Goal: Navigation & Orientation: Find specific page/section

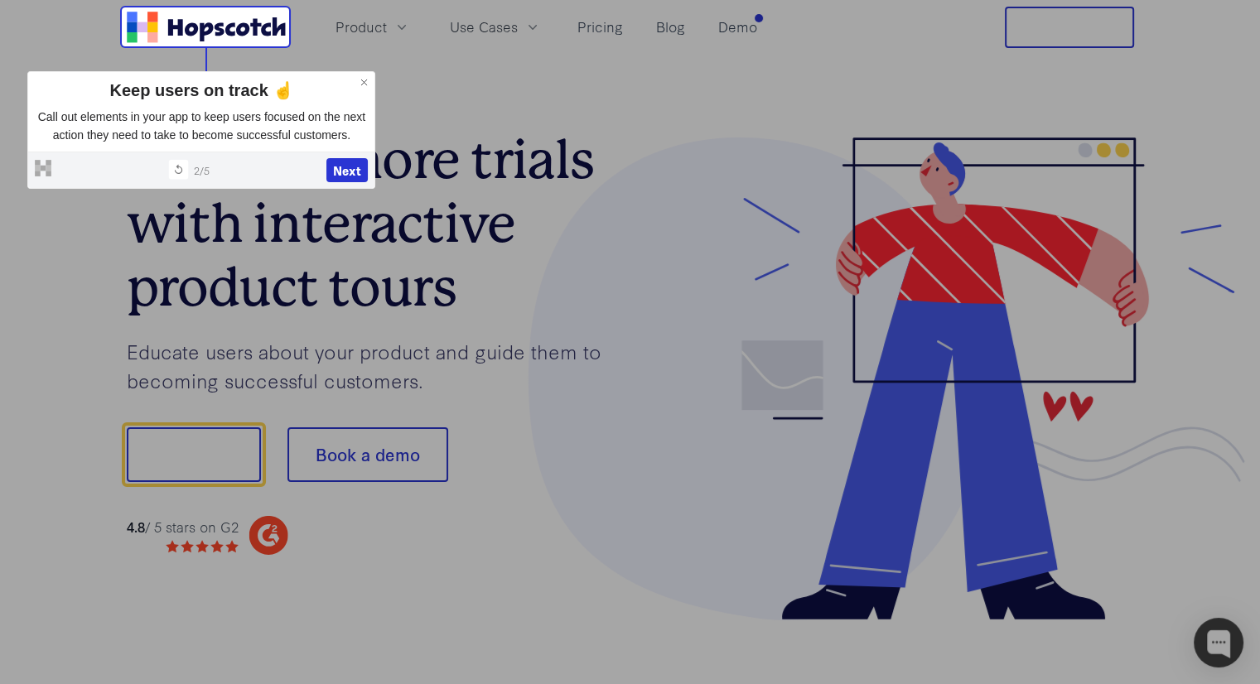
click at [173, 166] on icon at bounding box center [179, 170] width 12 height 12
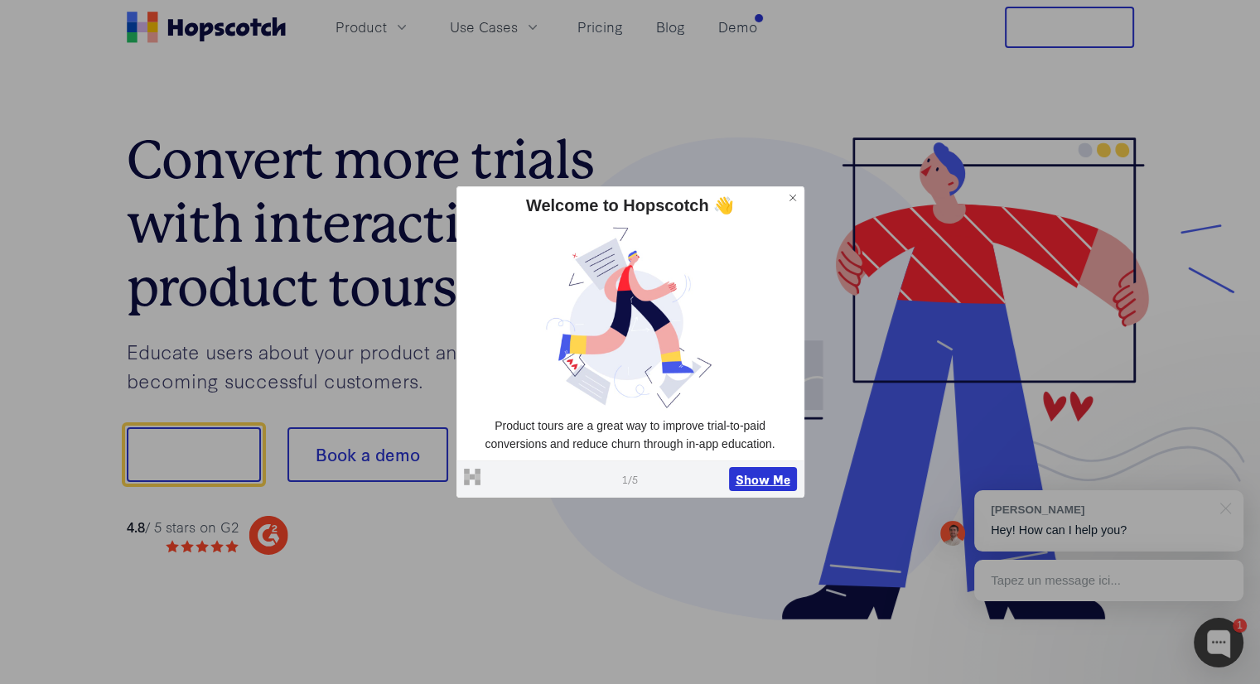
click at [774, 481] on button "Show Me" at bounding box center [763, 478] width 68 height 25
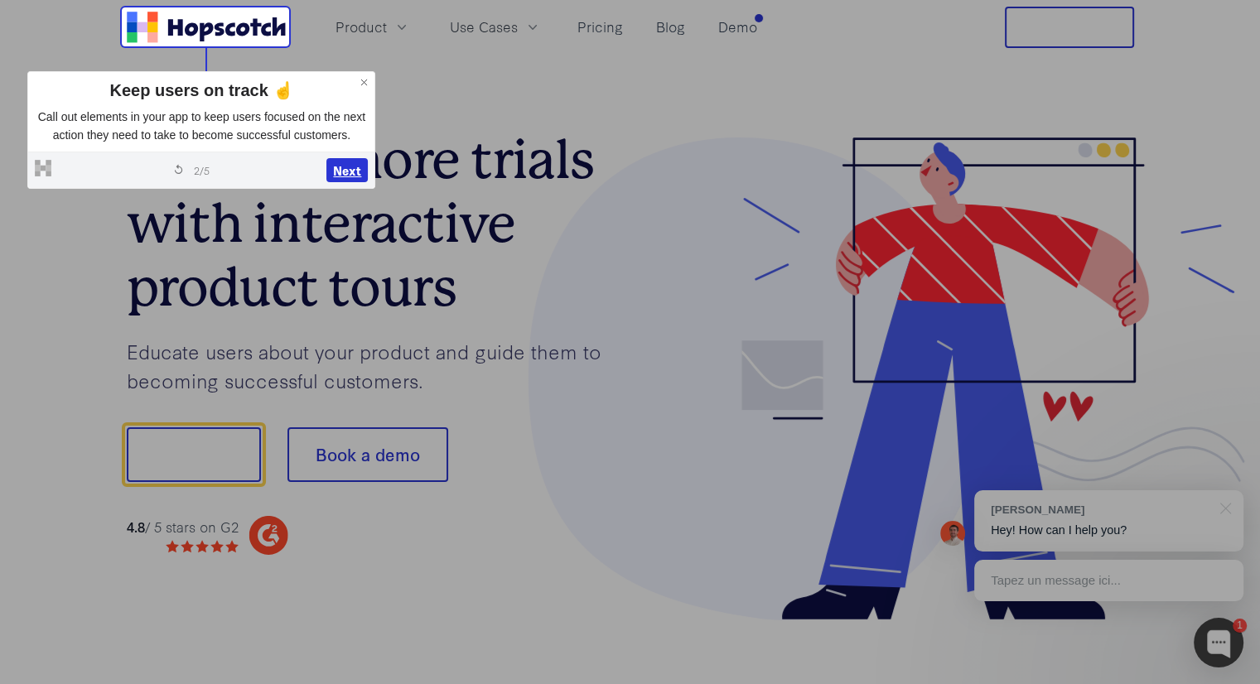
click at [355, 173] on button "Next" at bounding box center [346, 170] width 41 height 25
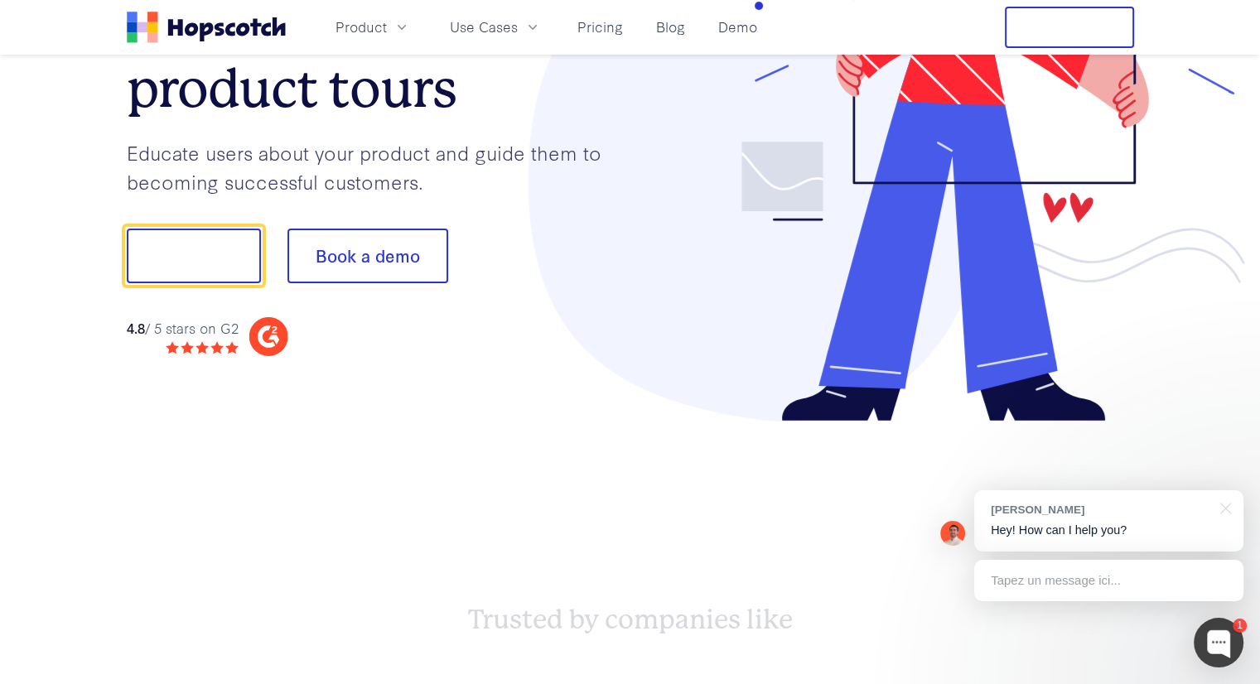
scroll to position [205, 0]
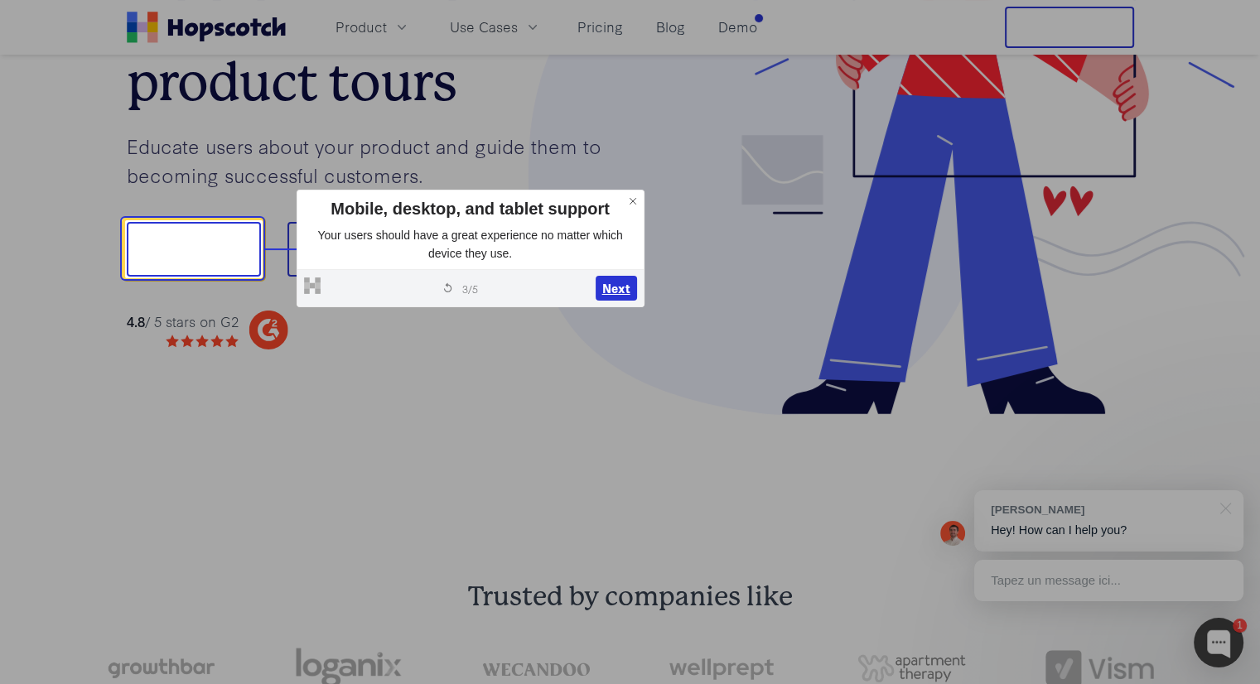
click at [610, 292] on button "Next" at bounding box center [615, 288] width 41 height 25
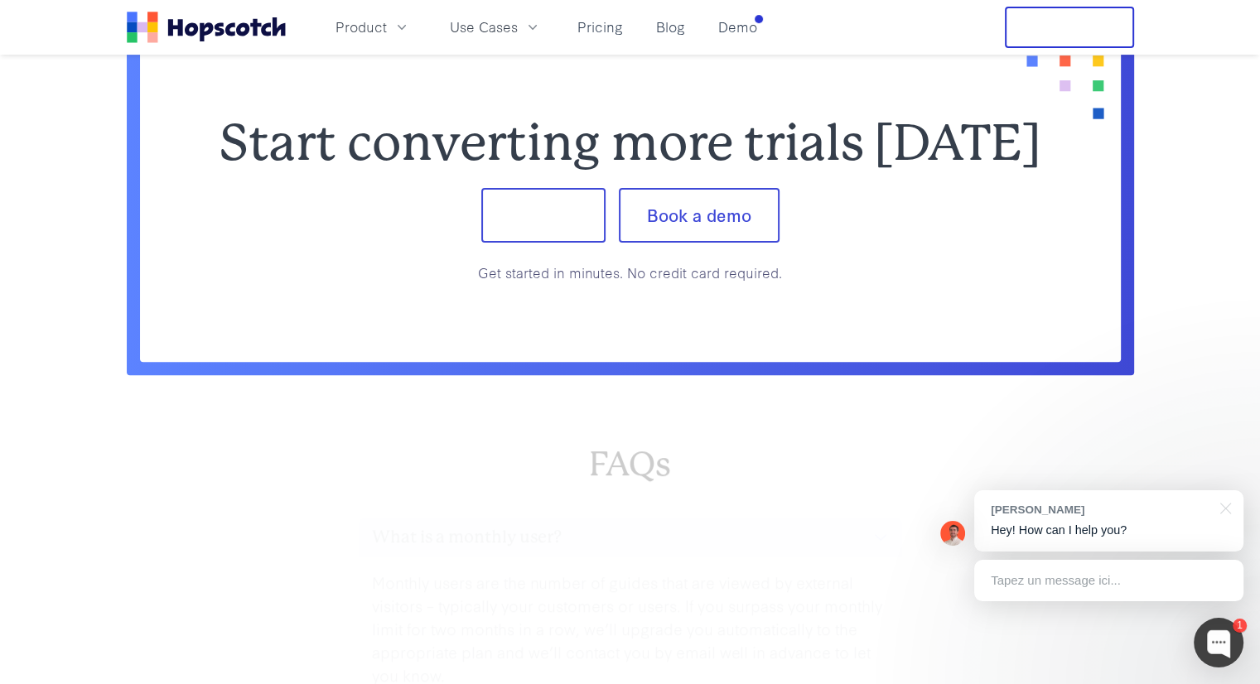
scroll to position [6854, 0]
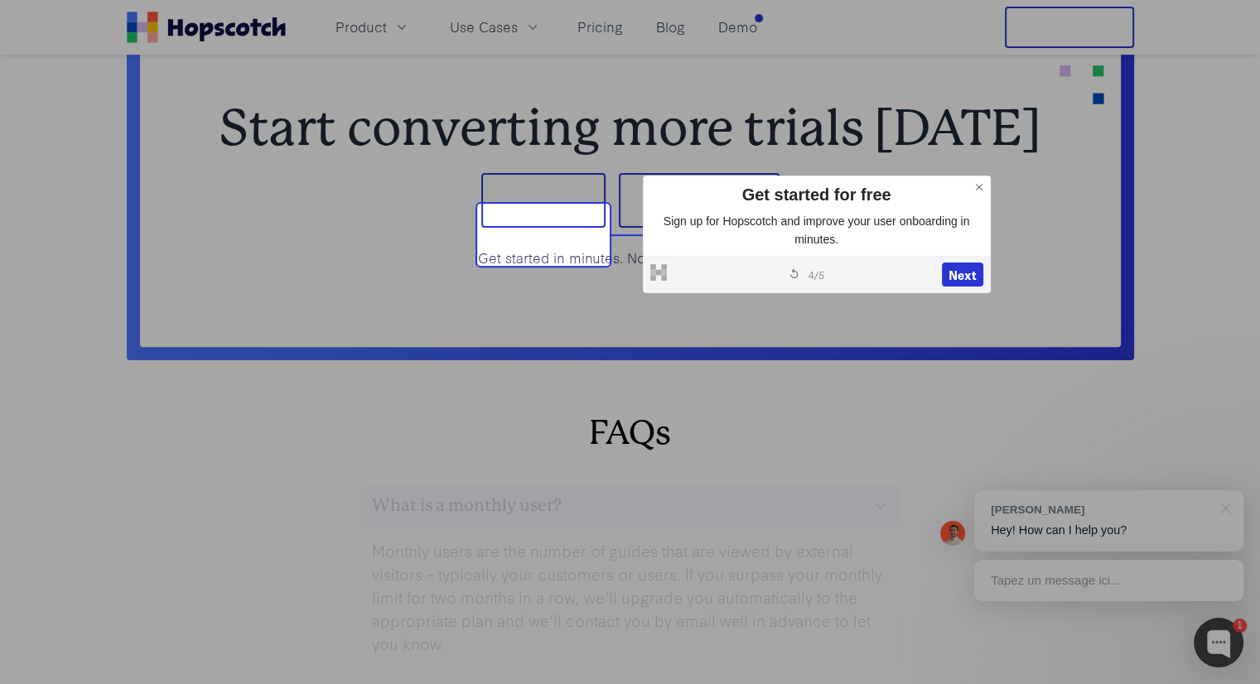
click at [977, 187] on icon at bounding box center [979, 187] width 12 height 12
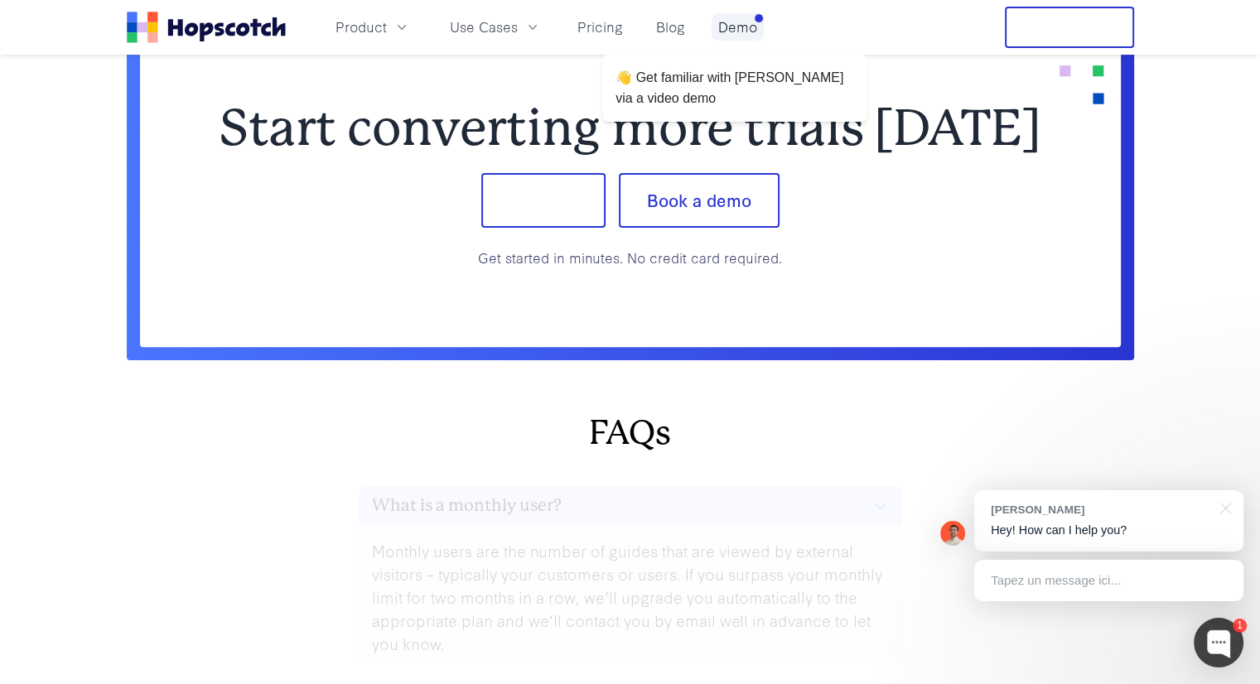
click at [753, 34] on link "Demo" at bounding box center [737, 26] width 52 height 27
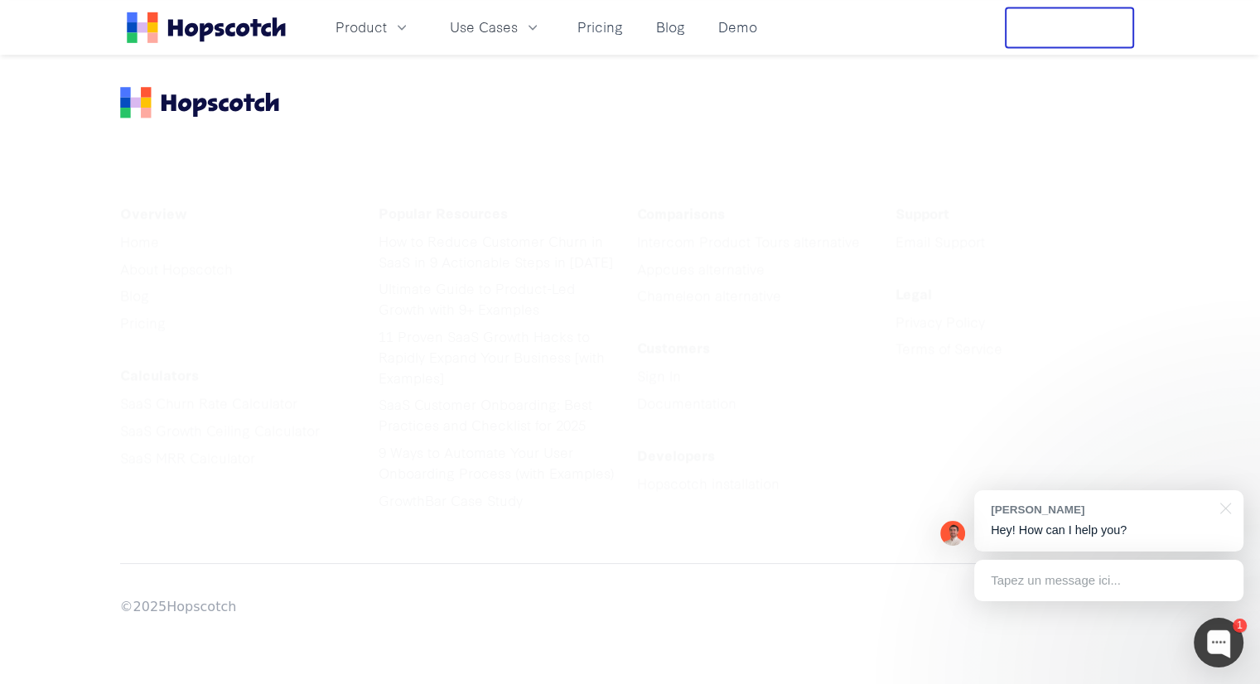
scroll to position [7, 0]
